Goal: Task Accomplishment & Management: Complete application form

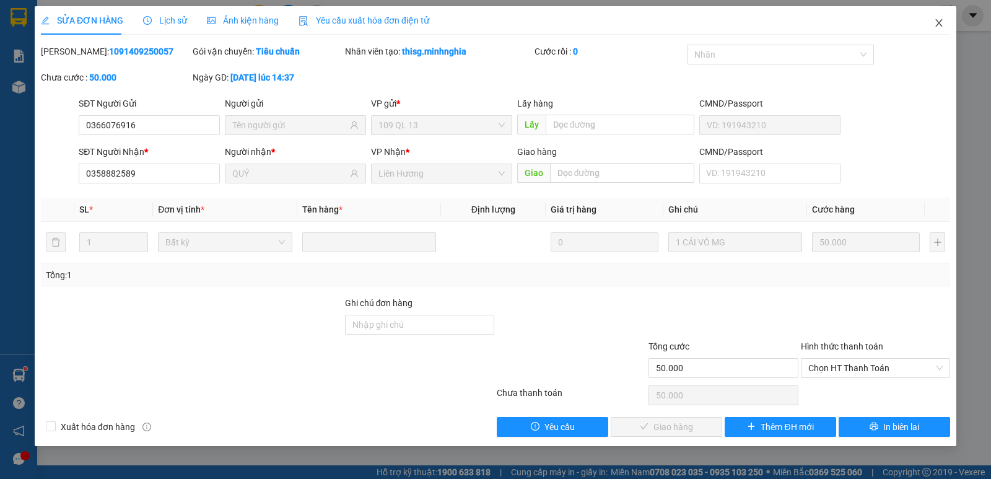
click at [940, 22] on icon "close" at bounding box center [938, 22] width 7 height 7
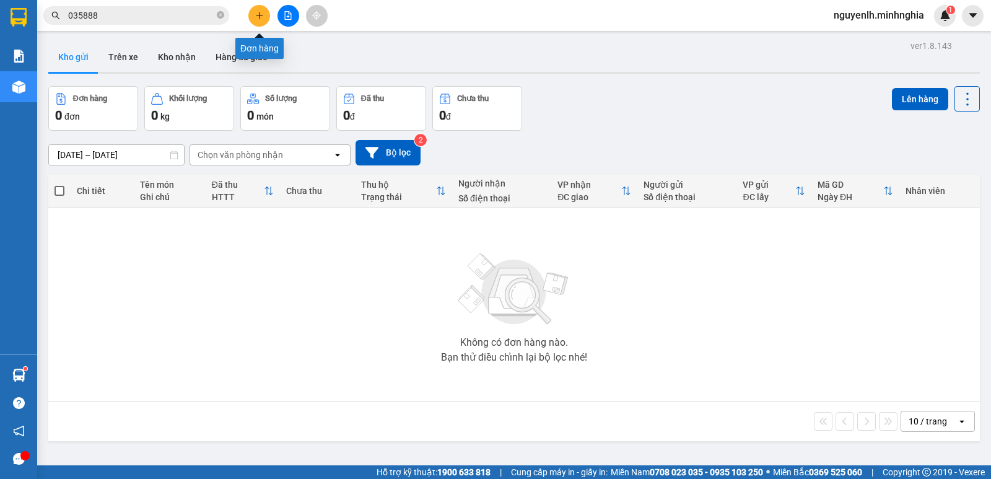
click at [263, 14] on icon "plus" at bounding box center [259, 15] width 9 height 9
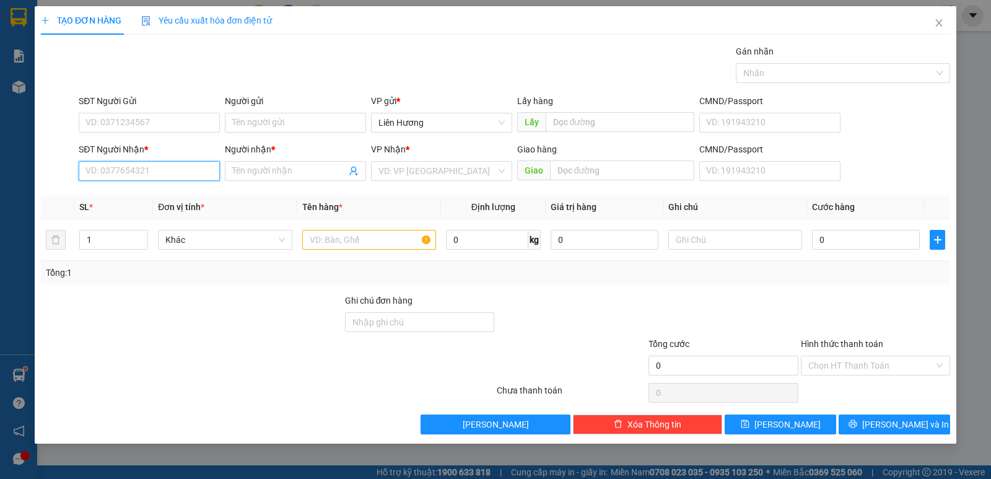
drag, startPoint x: 165, startPoint y: 168, endPoint x: 163, endPoint y: 189, distance: 20.6
click at [165, 169] on input "SĐT Người Nhận *" at bounding box center [149, 171] width 141 height 20
click at [142, 235] on icon "up" at bounding box center [141, 237] width 4 height 4
type input "3"
click at [142, 235] on icon "up" at bounding box center [141, 237] width 4 height 4
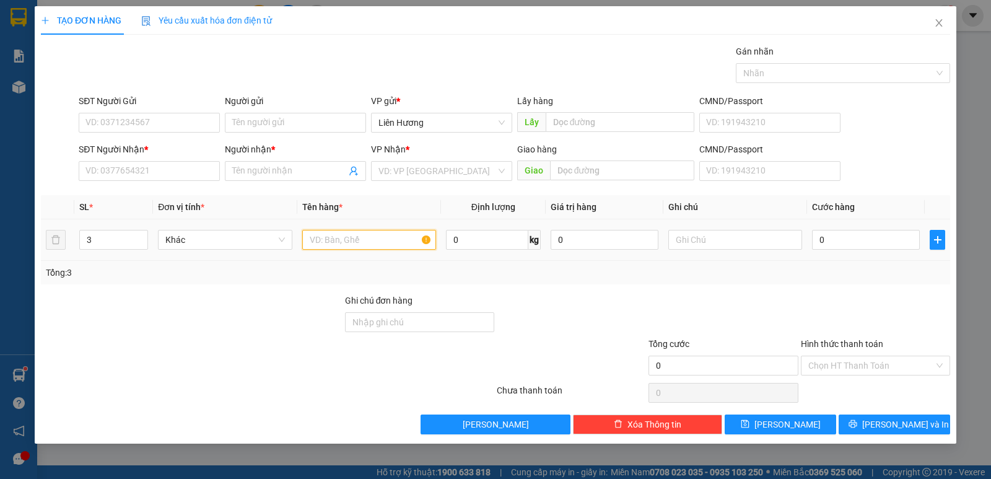
click at [345, 243] on input "text" at bounding box center [369, 240] width 134 height 20
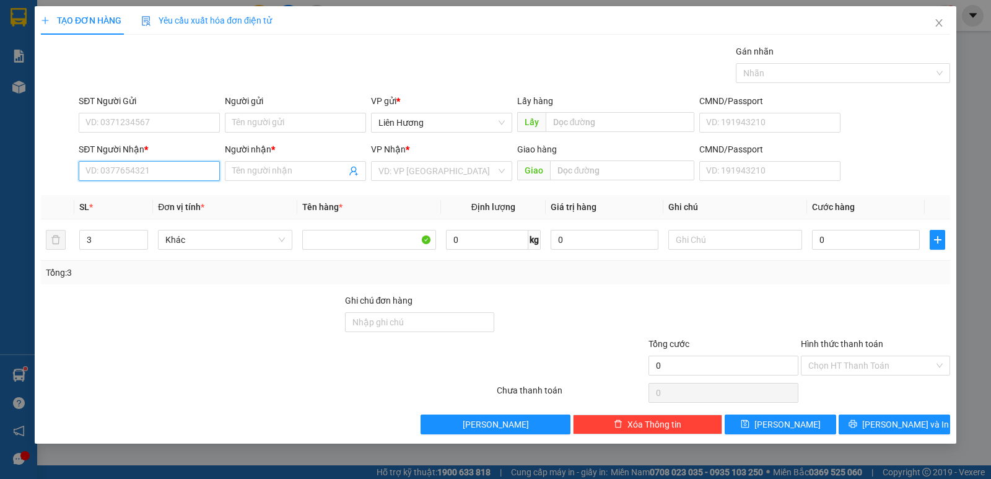
click at [134, 169] on input "SĐT Người Nhận *" at bounding box center [149, 171] width 141 height 20
type input "0379625601"
click at [269, 172] on input "Người nhận *" at bounding box center [289, 171] width 114 height 14
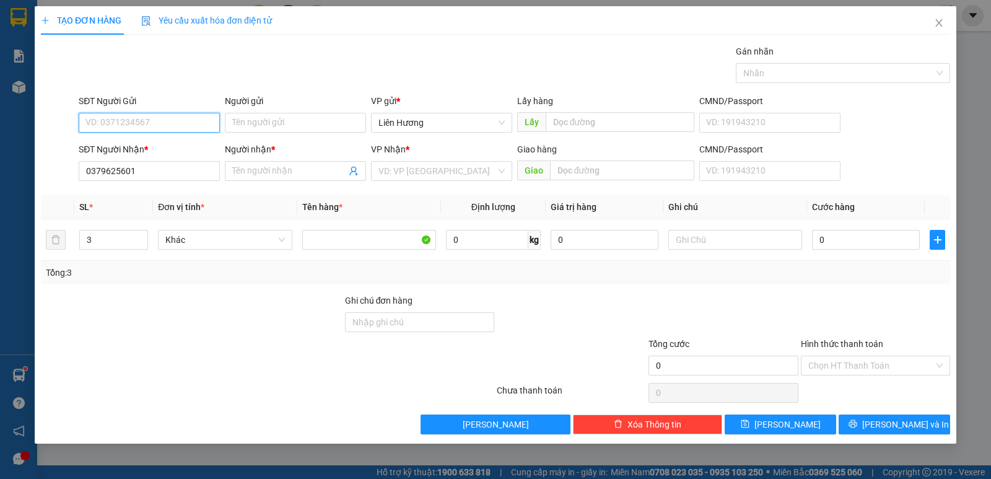
click at [154, 125] on input "SĐT Người Gửi" at bounding box center [149, 123] width 141 height 20
type input "0559986442"
click at [268, 171] on input "Người nhận *" at bounding box center [289, 171] width 114 height 14
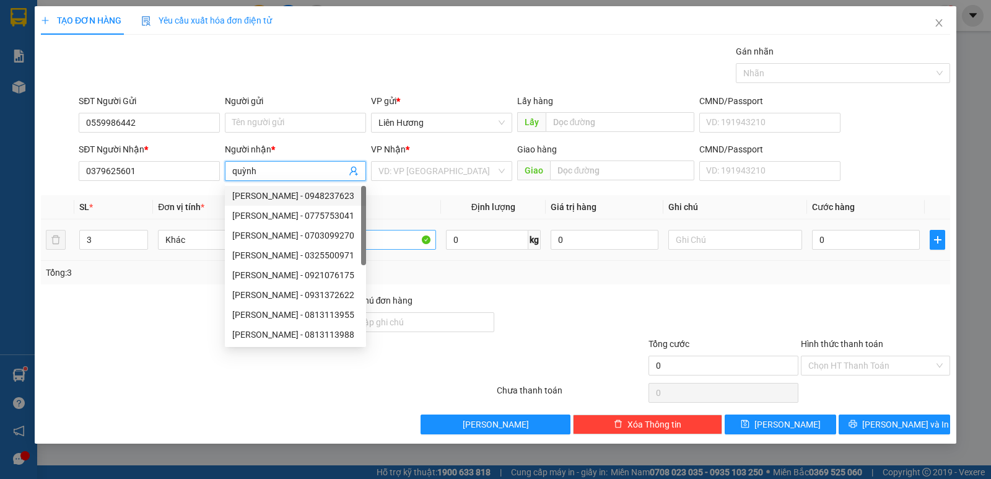
type input "quỳnh"
click at [385, 239] on input "text" at bounding box center [369, 240] width 134 height 20
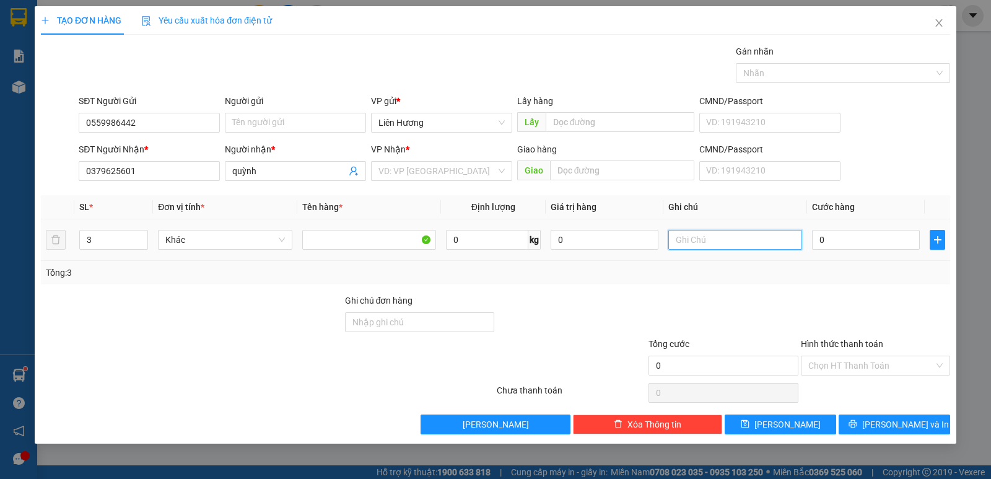
click at [739, 241] on input "text" at bounding box center [735, 240] width 134 height 20
type input "3 TH ĐỒA ĂN"
click at [858, 238] on input "0" at bounding box center [866, 240] width 108 height 20
click at [827, 242] on input "0" at bounding box center [866, 240] width 108 height 20
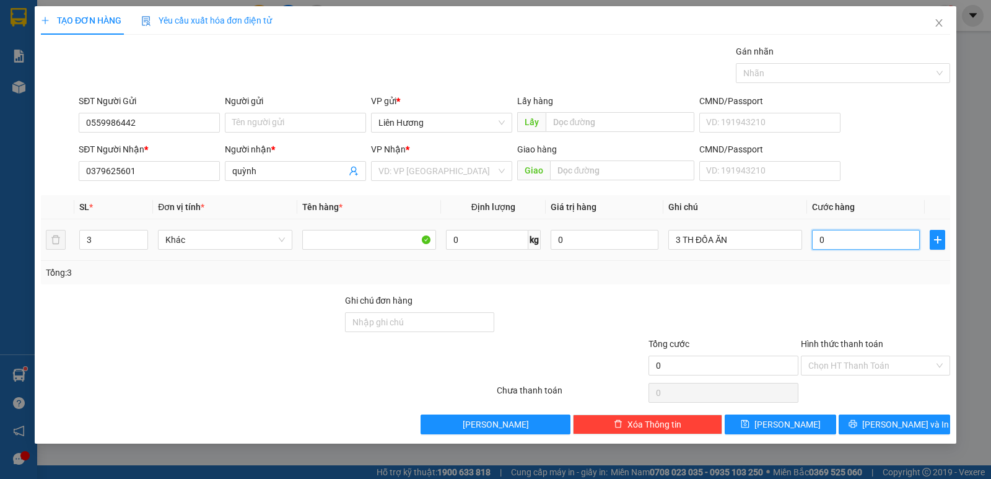
click at [818, 243] on input "0" at bounding box center [866, 240] width 108 height 20
type input "10"
type input "140"
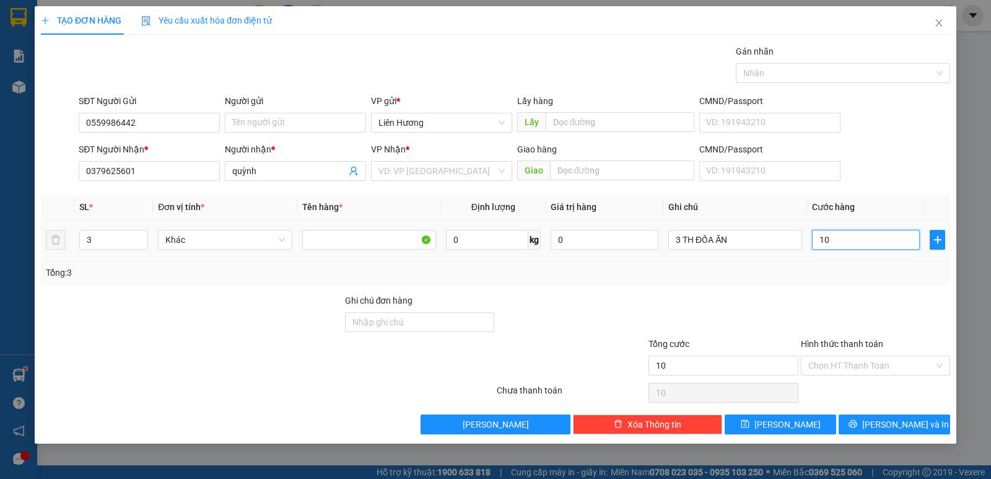
type input "140"
type input "140.000"
click at [862, 360] on input "Hình thức thanh toán" at bounding box center [871, 365] width 126 height 19
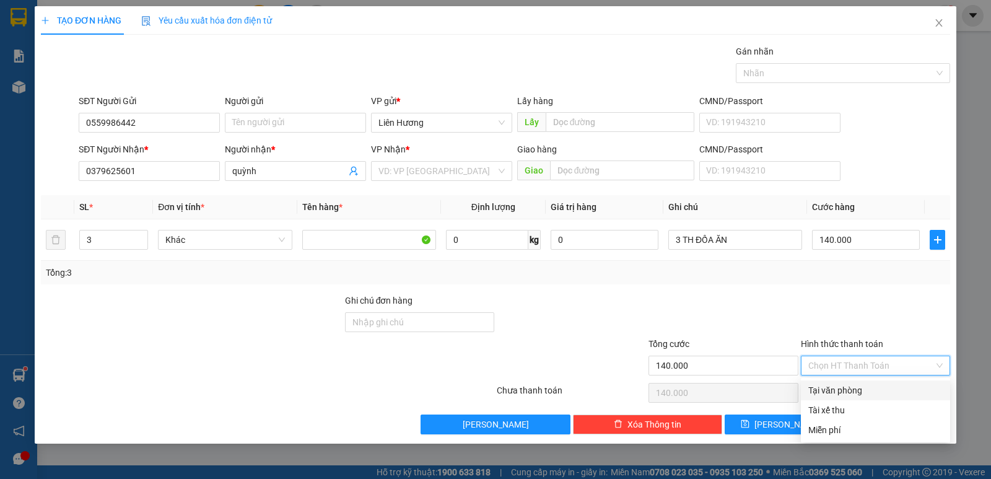
click at [862, 393] on div "Tại văn phòng" at bounding box center [875, 390] width 134 height 14
type input "0"
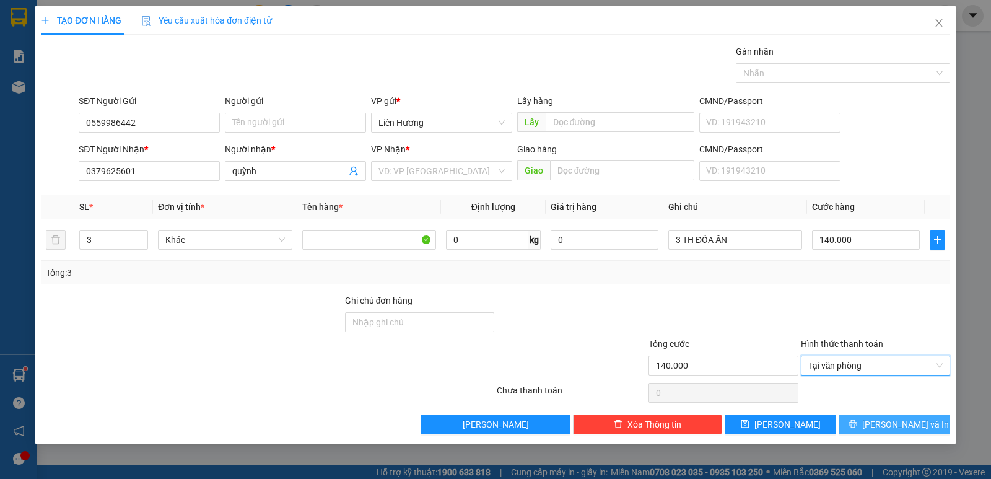
click at [900, 422] on span "[PERSON_NAME] và In" at bounding box center [905, 424] width 87 height 14
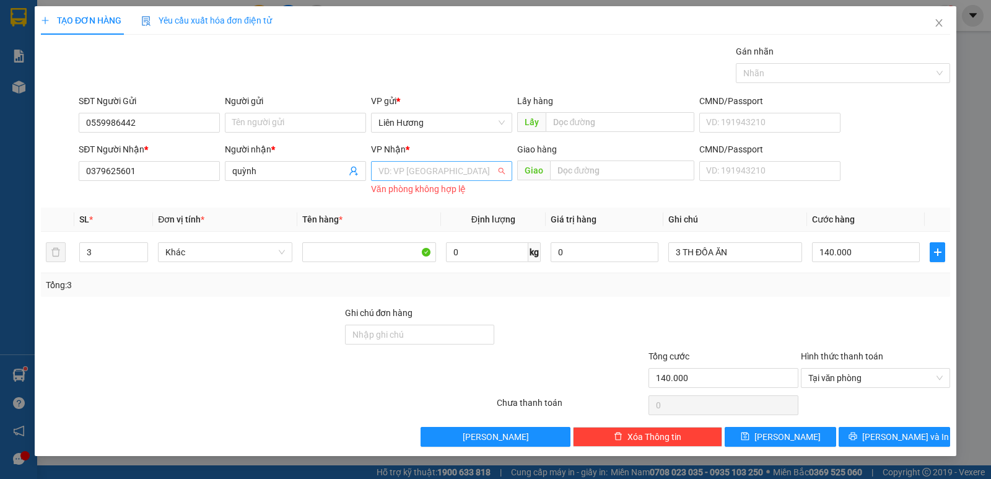
click at [443, 162] on input "search" at bounding box center [437, 171] width 118 height 19
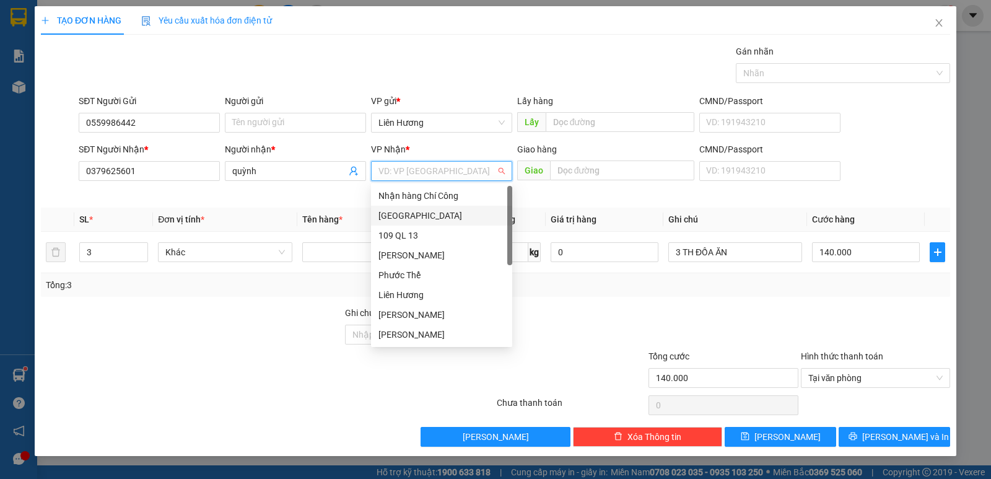
click at [385, 211] on div "[GEOGRAPHIC_DATA]" at bounding box center [441, 216] width 126 height 14
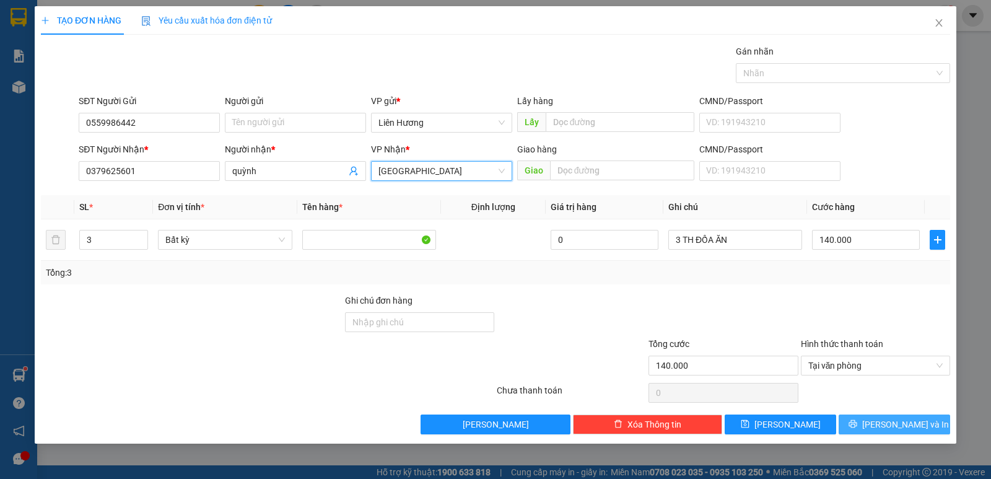
click at [883, 422] on button "[PERSON_NAME] và In" at bounding box center [893, 424] width 111 height 20
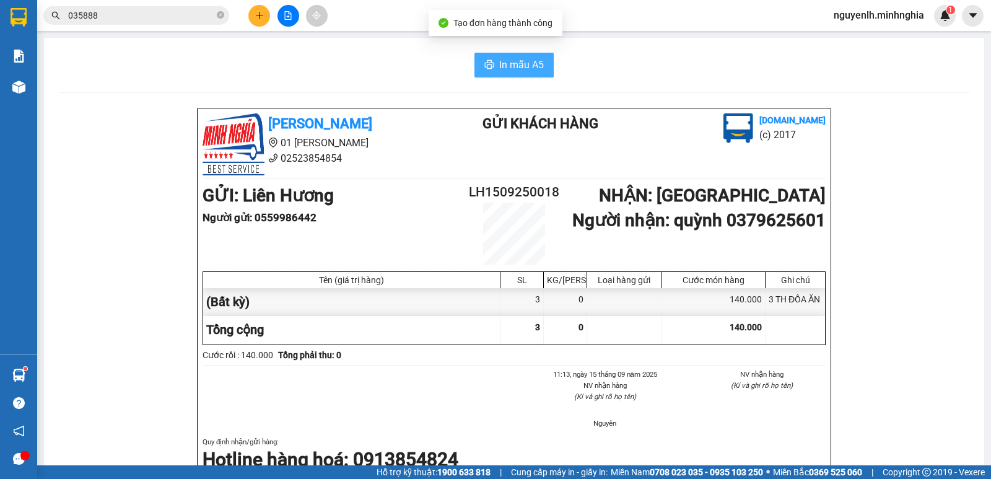
click at [508, 70] on span "In mẫu A5" at bounding box center [521, 64] width 45 height 15
